Goal: Information Seeking & Learning: Learn about a topic

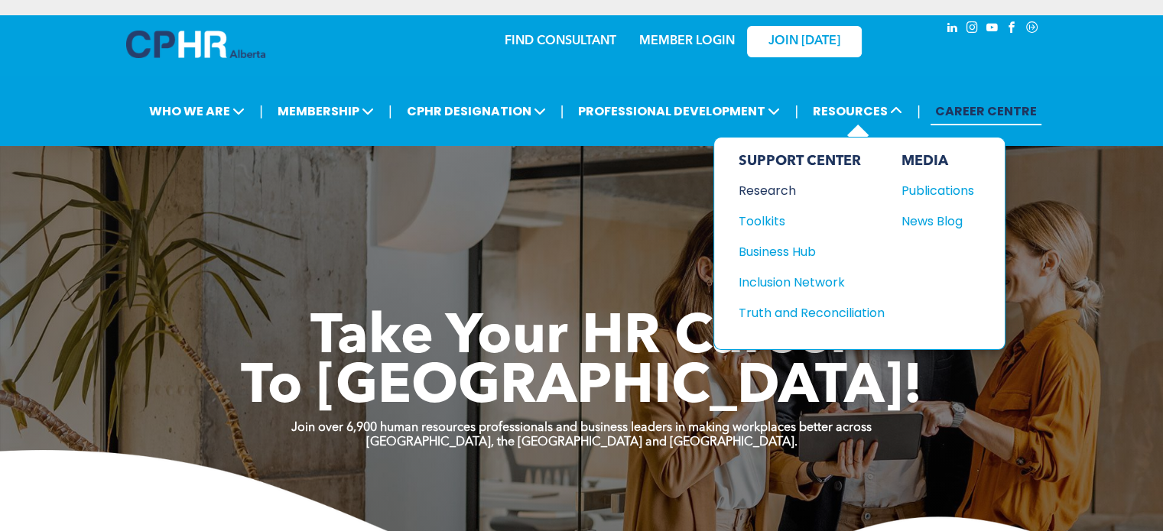
click at [774, 190] on div "Research" at bounding box center [805, 190] width 132 height 19
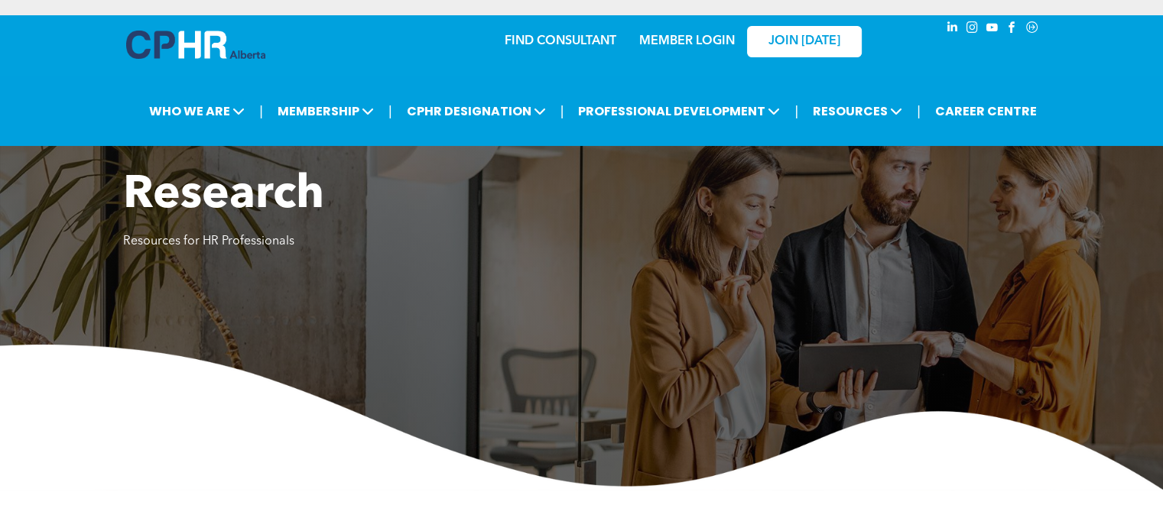
click at [704, 45] on link "MEMBER LOGIN" at bounding box center [687, 41] width 96 height 12
